Goal: Task Accomplishment & Management: Use online tool/utility

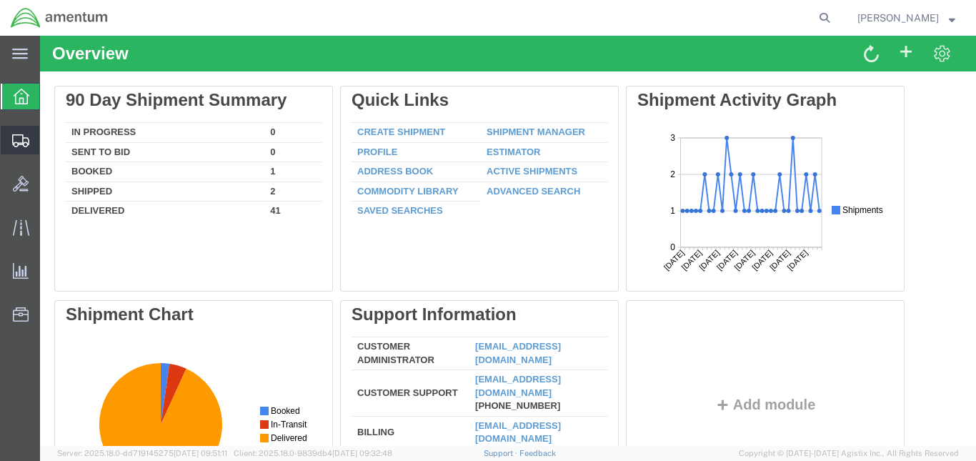
click at [0, 0] on span "Create from Template" at bounding box center [0, 0] width 0 height 0
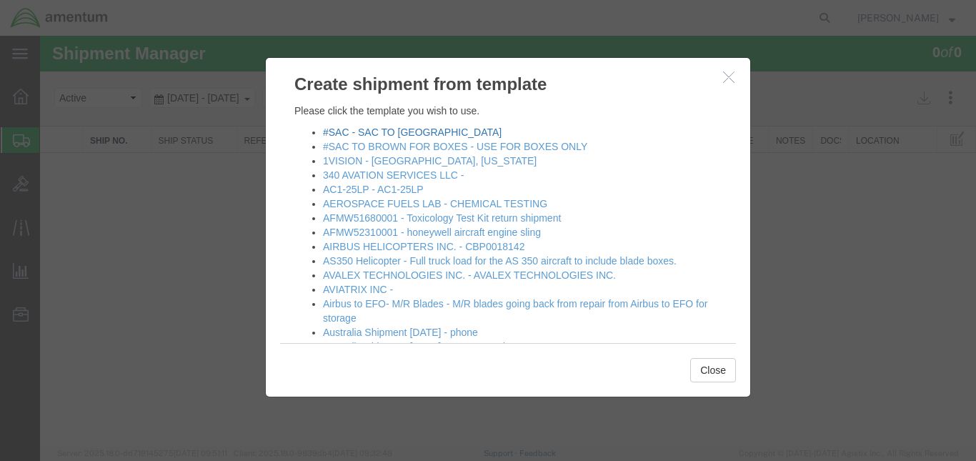
click at [380, 133] on link "#SAC - SAC TO [GEOGRAPHIC_DATA]" at bounding box center [412, 132] width 179 height 11
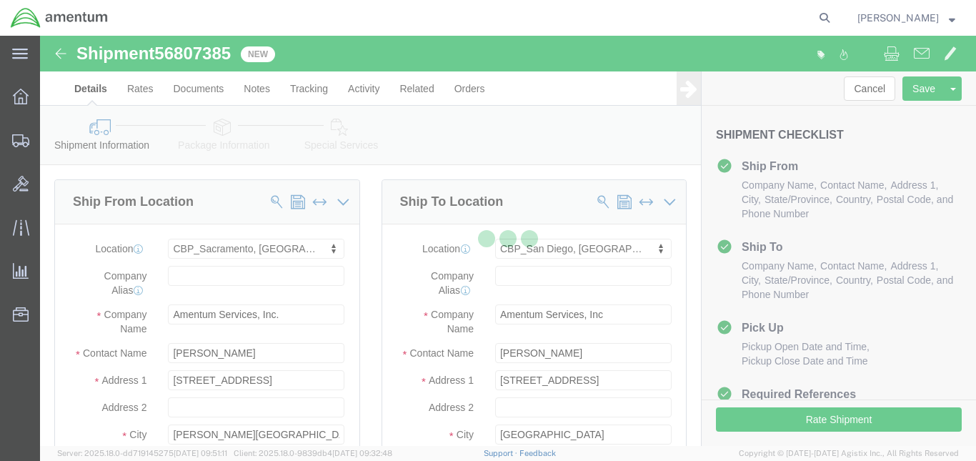
select select "49943"
select select "49947"
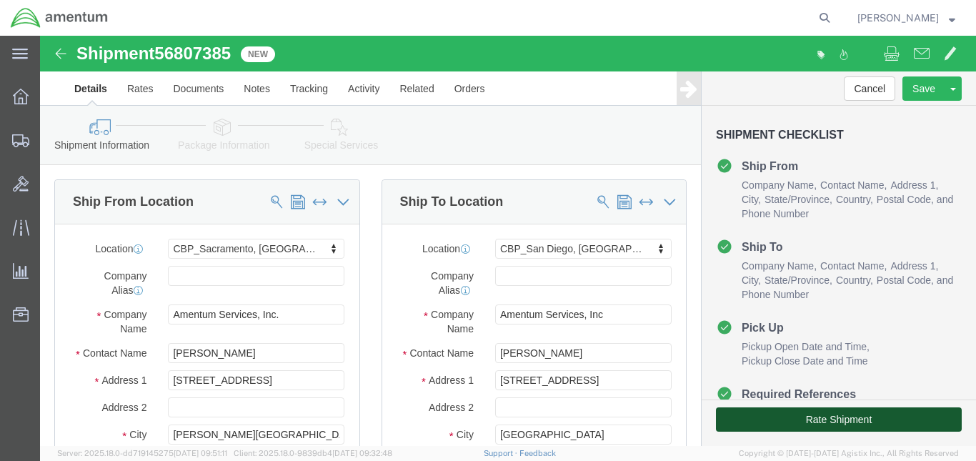
click button "Rate Shipment"
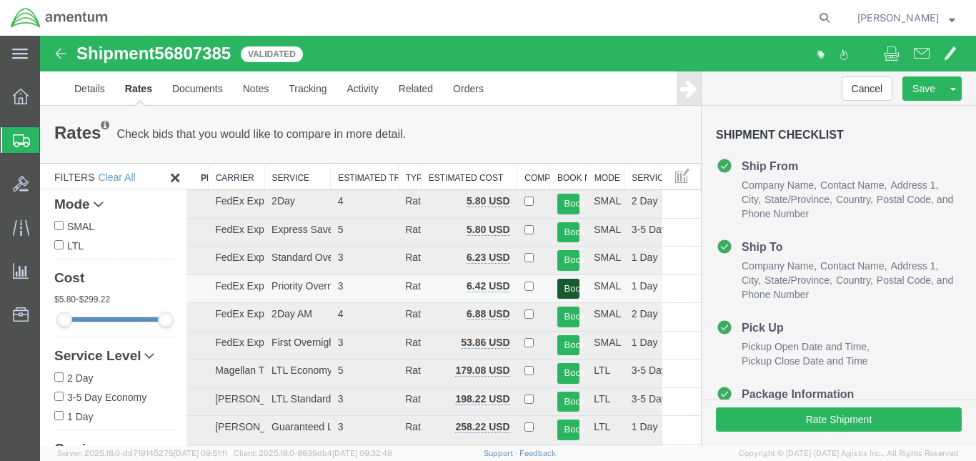
click at [557, 291] on button "Book" at bounding box center [568, 289] width 23 height 21
